Goal: Task Accomplishment & Management: Use online tool/utility

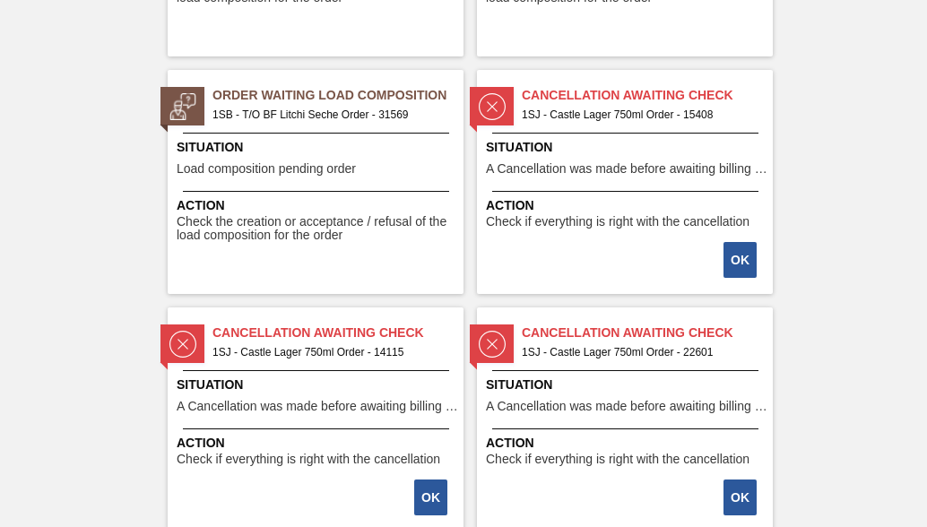
scroll to position [2510, 0]
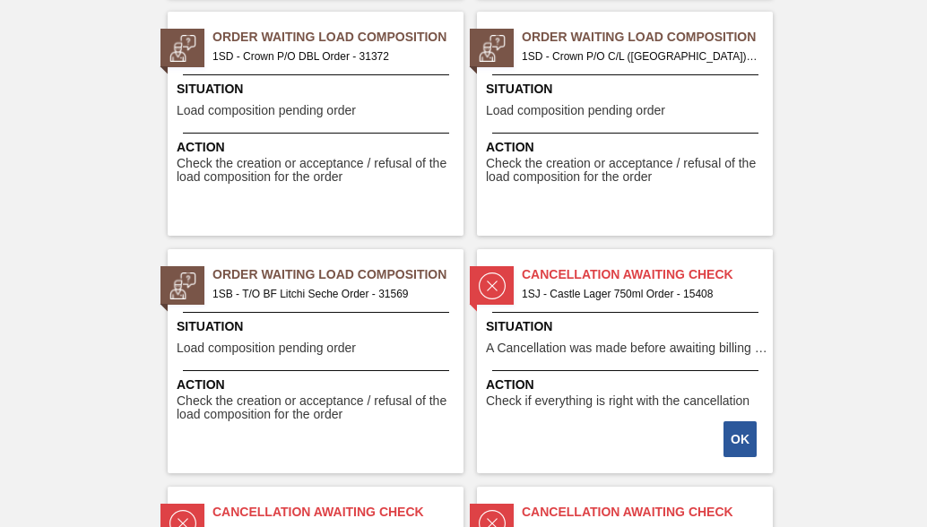
click at [289, 282] on span "Order Waiting Load Composition" at bounding box center [337, 274] width 251 height 19
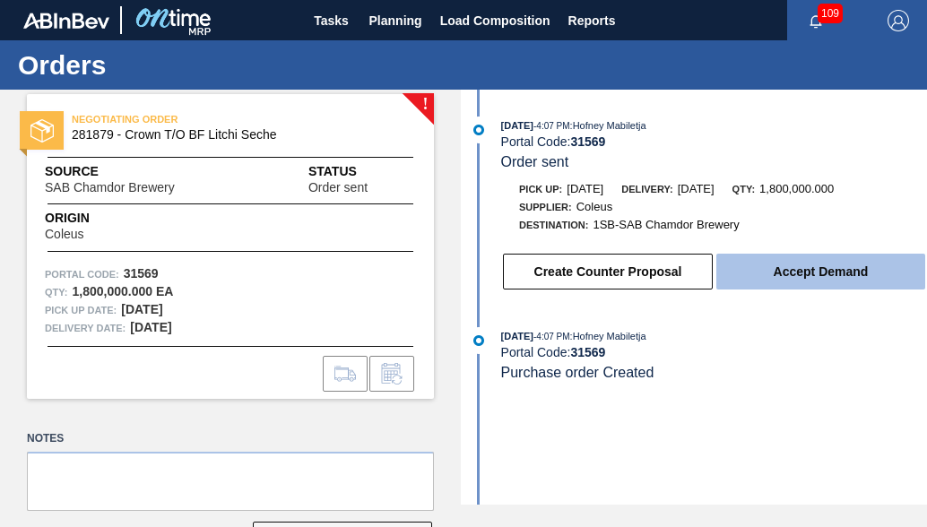
click at [823, 277] on button "Accept Demand" at bounding box center [820, 272] width 209 height 36
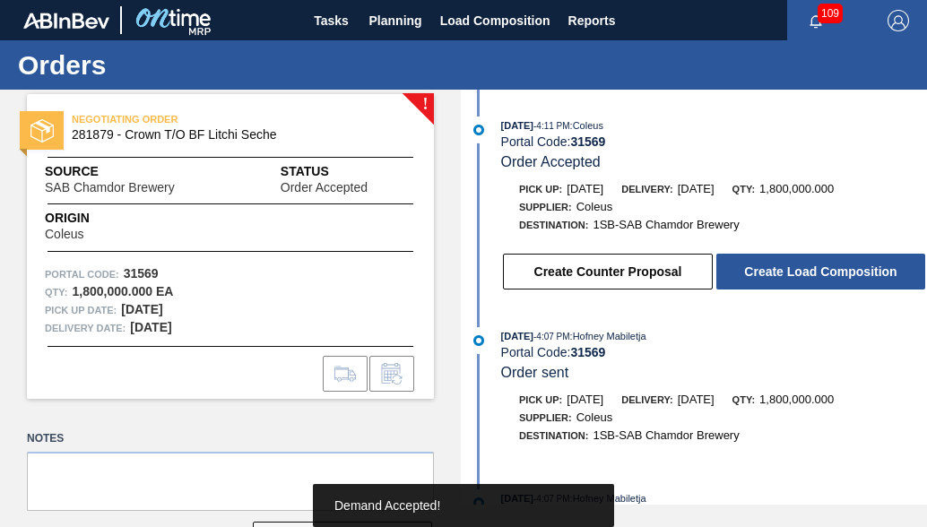
click at [821, 276] on button "Create Load Composition" at bounding box center [820, 272] width 209 height 36
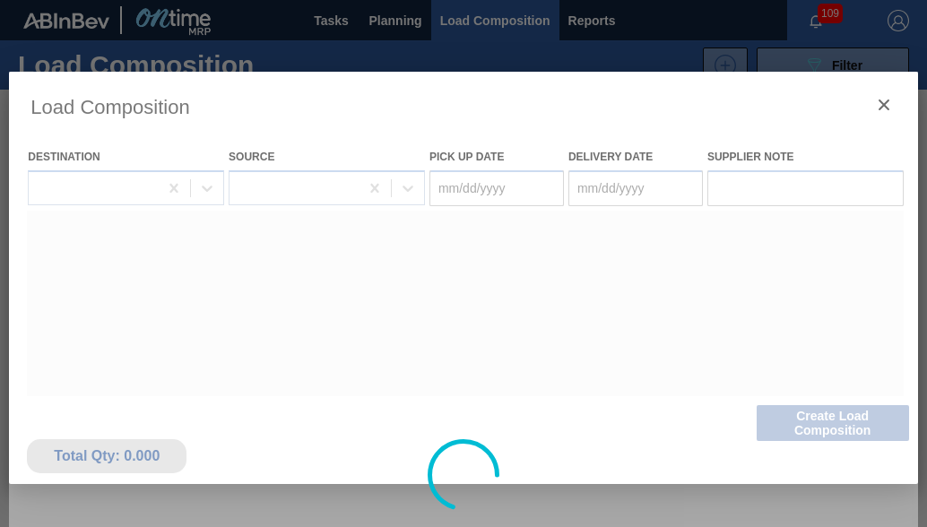
type Date "[DATE]"
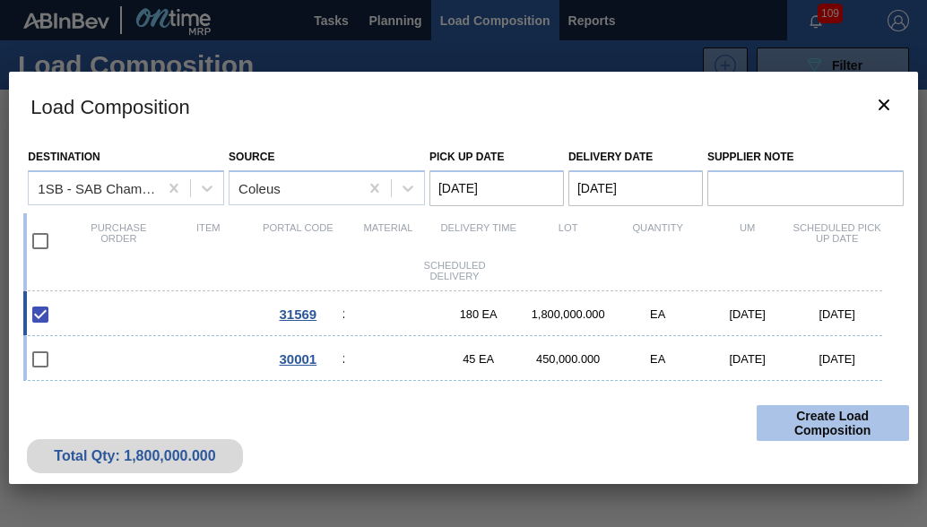
click at [811, 425] on button "Create Load Composition" at bounding box center [832, 423] width 152 height 36
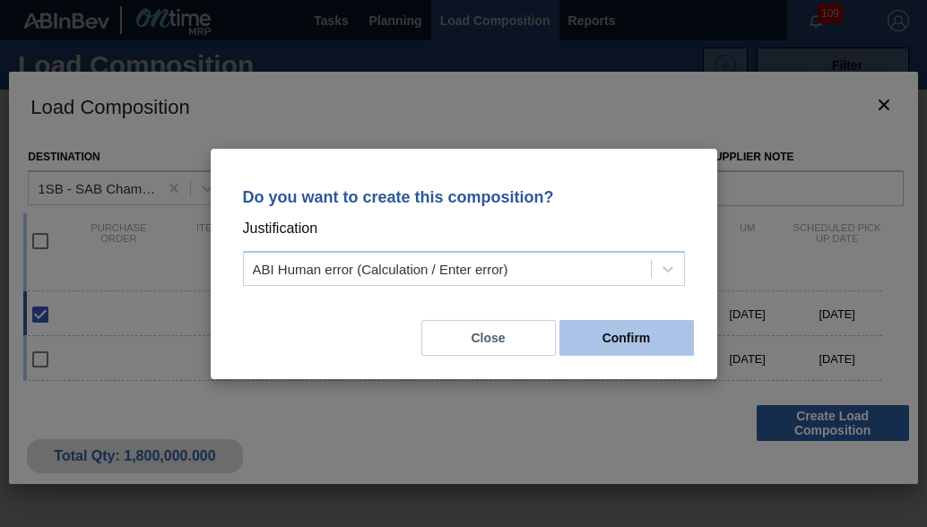
click at [627, 345] on button "Confirm" at bounding box center [626, 338] width 134 height 36
